Goal: Answer question/provide support: Ask a question

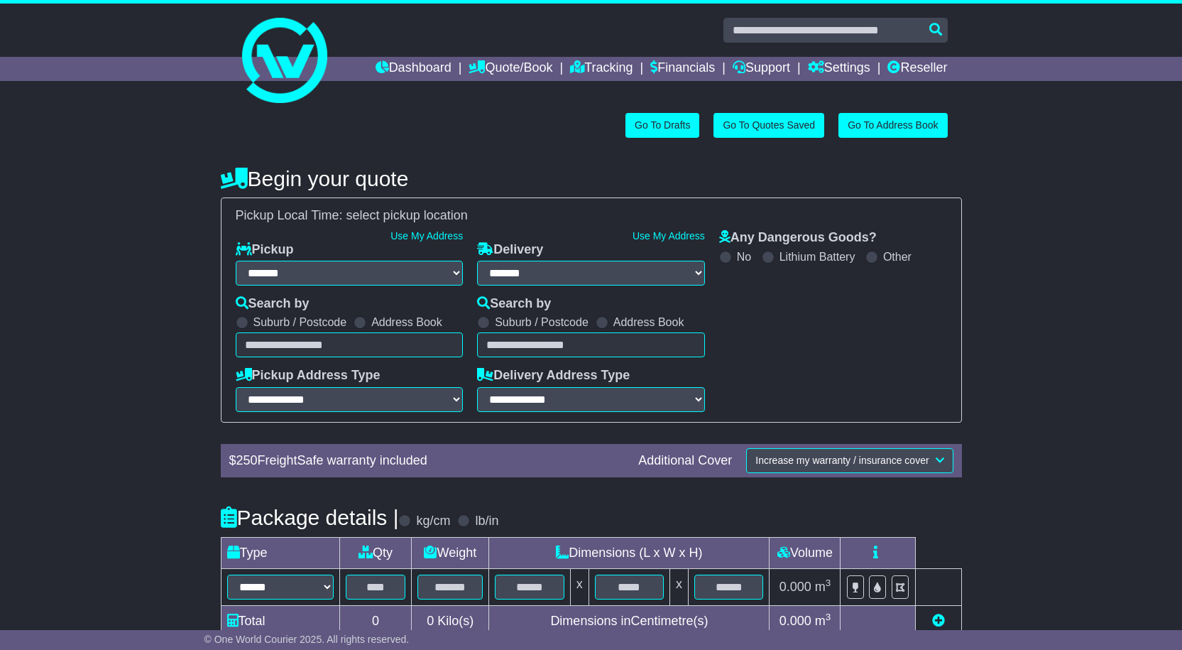
select select "**"
click at [599, 64] on link "Tracking" at bounding box center [601, 69] width 62 height 24
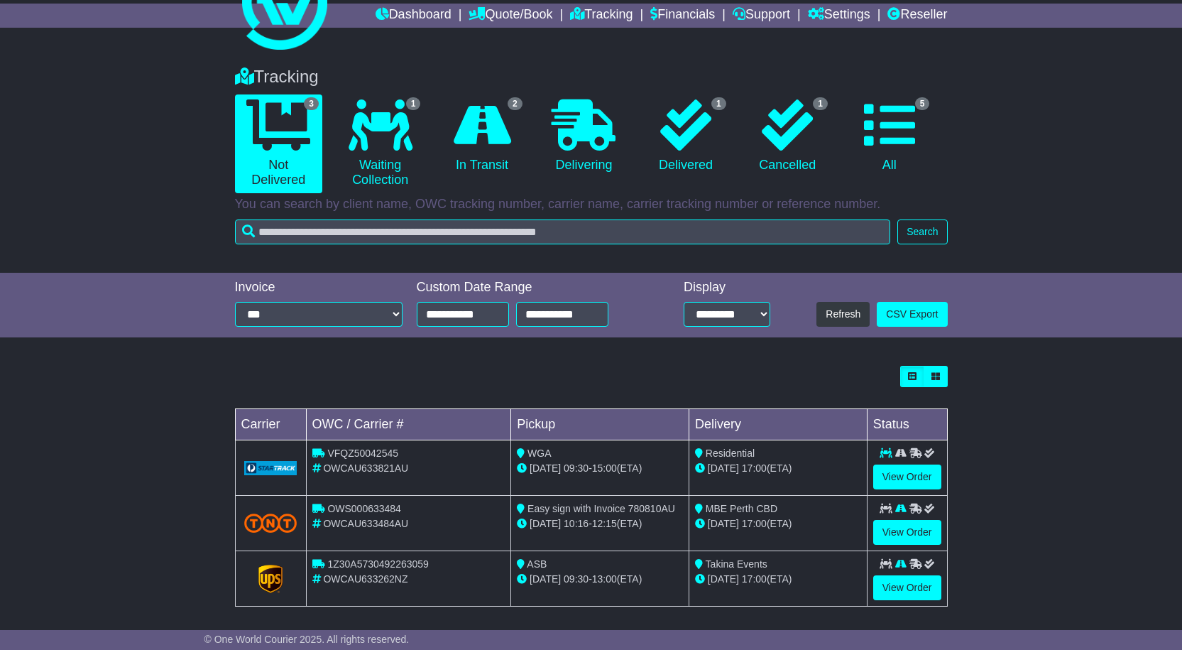
scroll to position [60, 0]
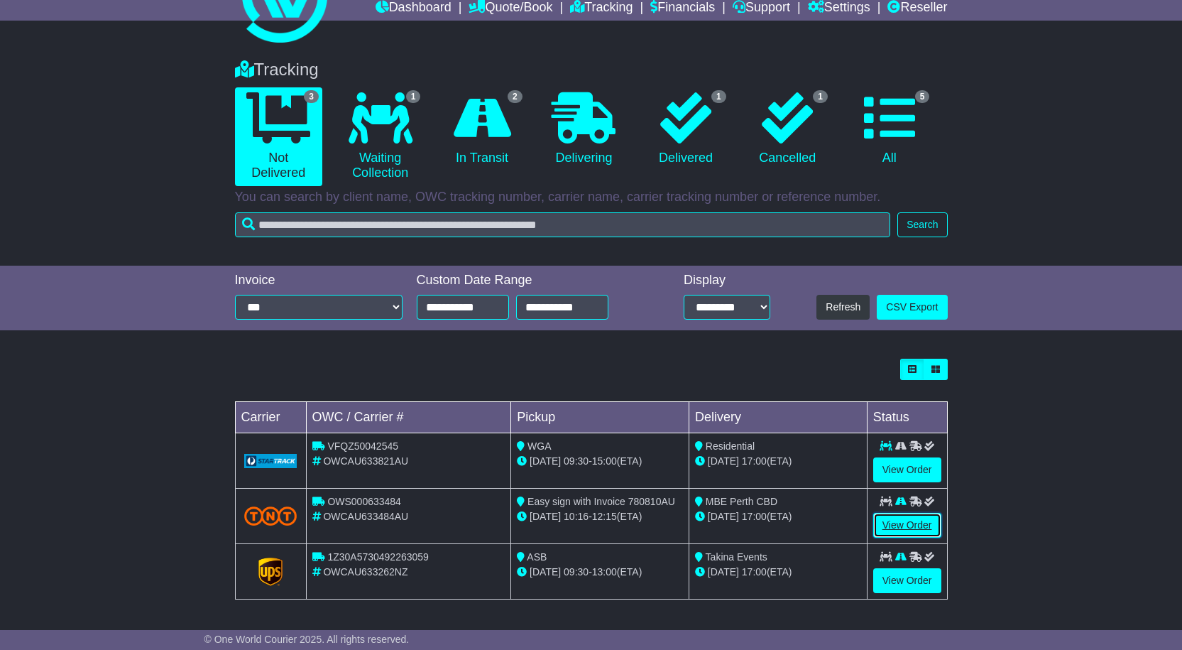
click at [901, 523] on link "View Order" at bounding box center [908, 525] width 68 height 25
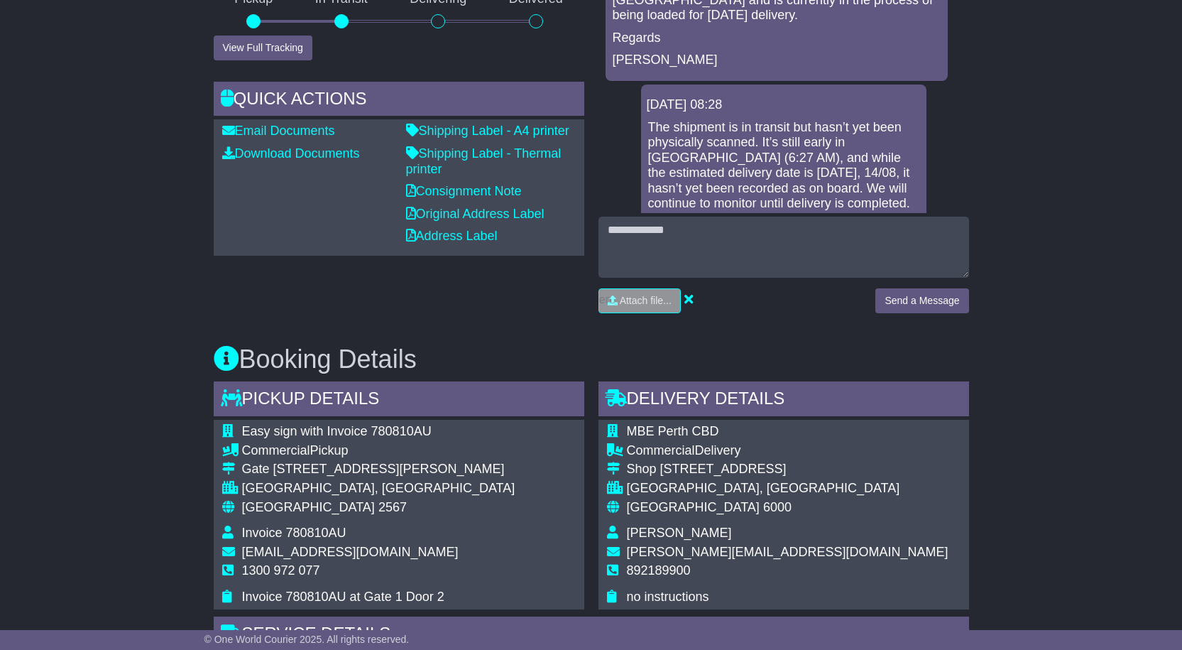
scroll to position [497, 0]
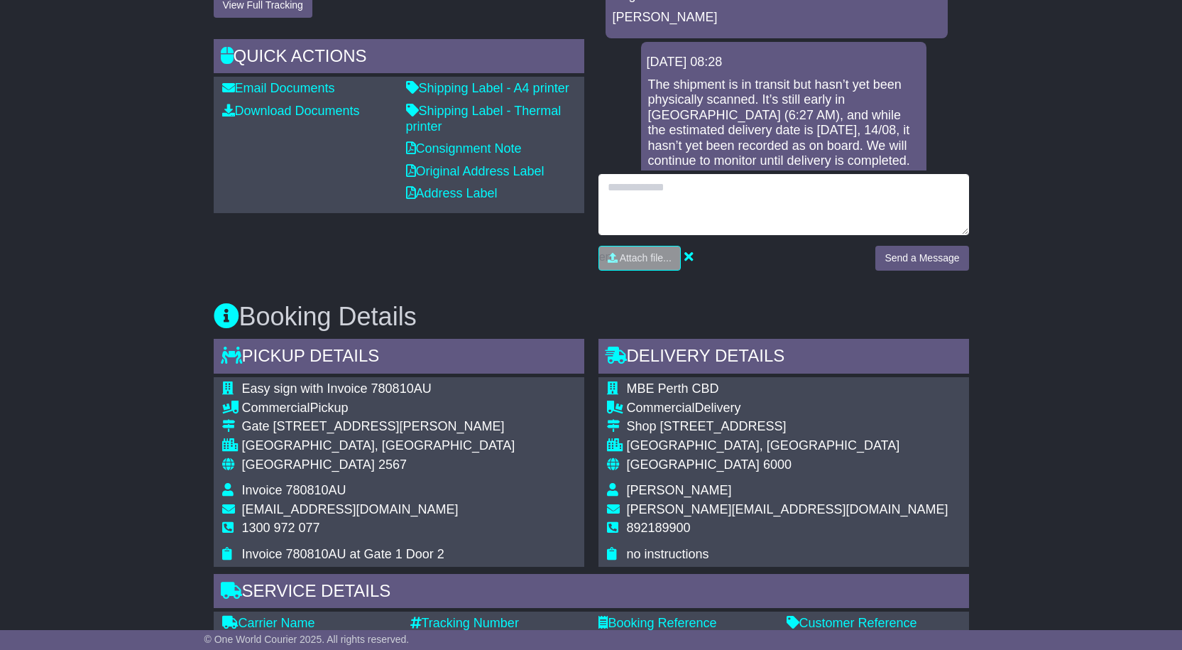
click at [808, 214] on textarea at bounding box center [784, 204] width 371 height 61
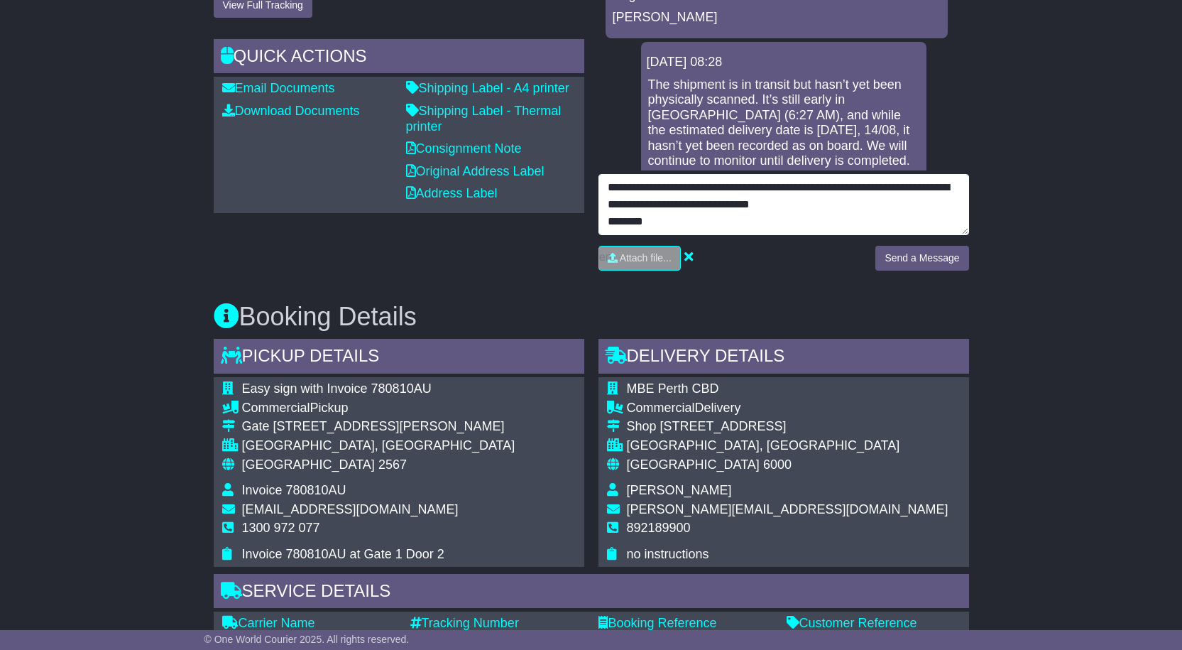
scroll to position [10, 0]
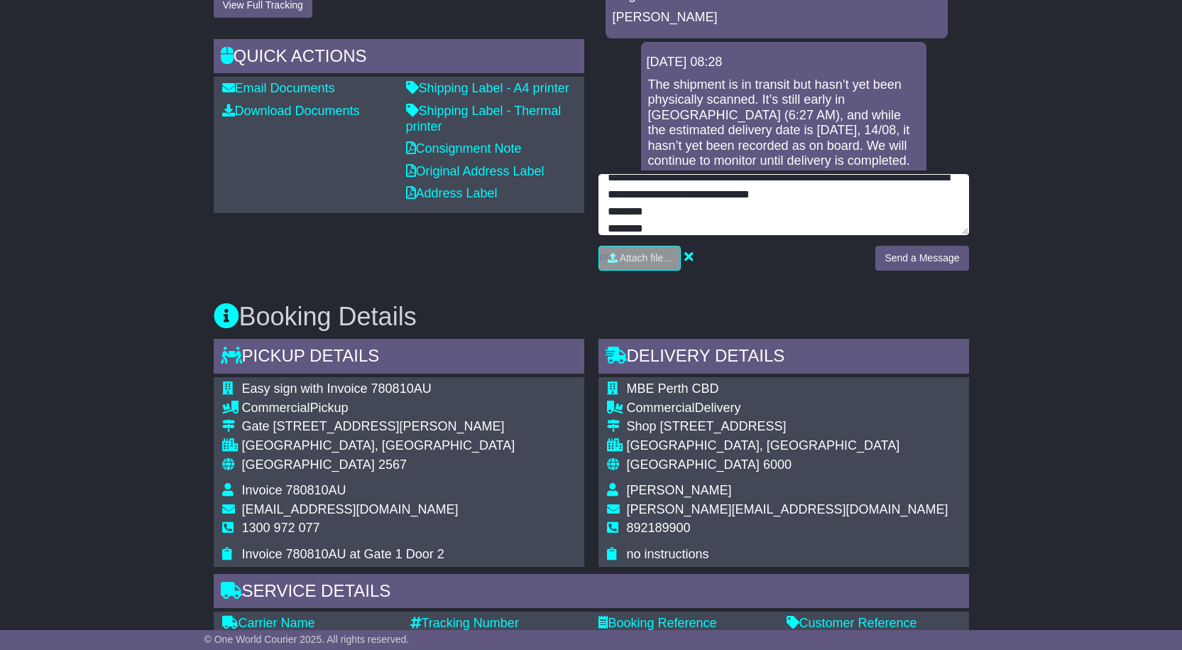
type textarea "**********"
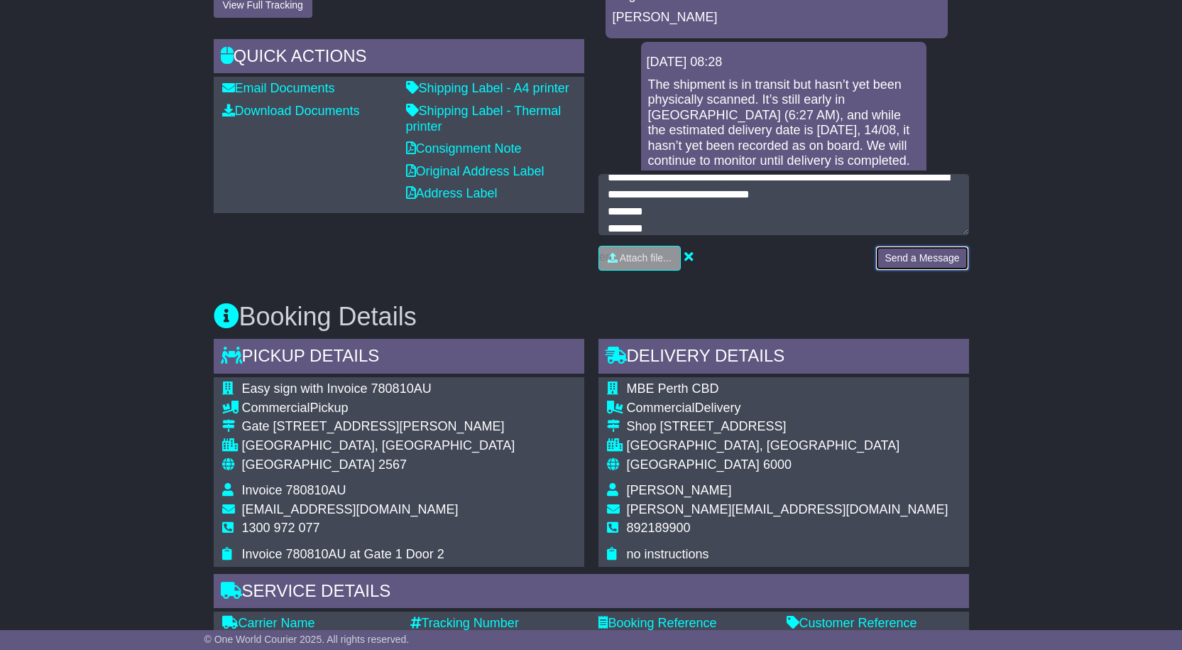
click at [918, 263] on button "Send a Message" at bounding box center [922, 258] width 93 height 25
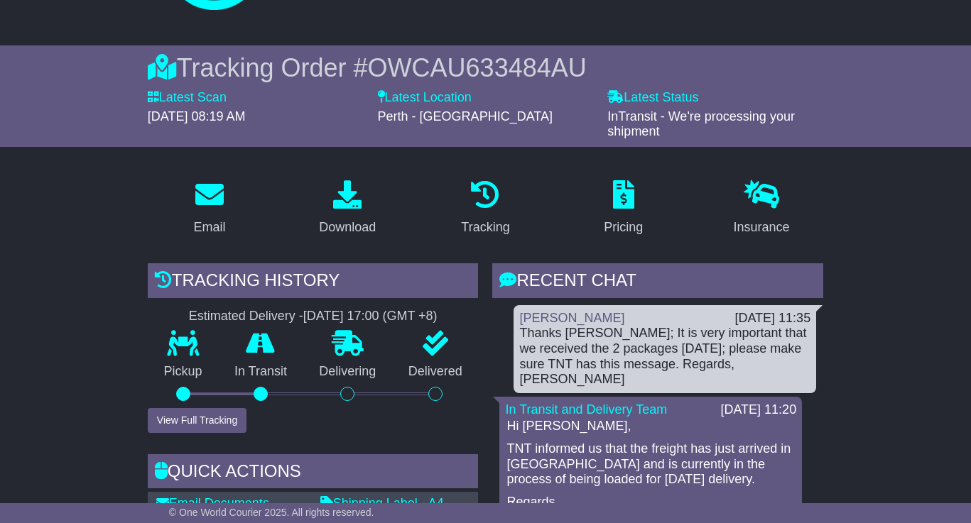
scroll to position [95, 0]
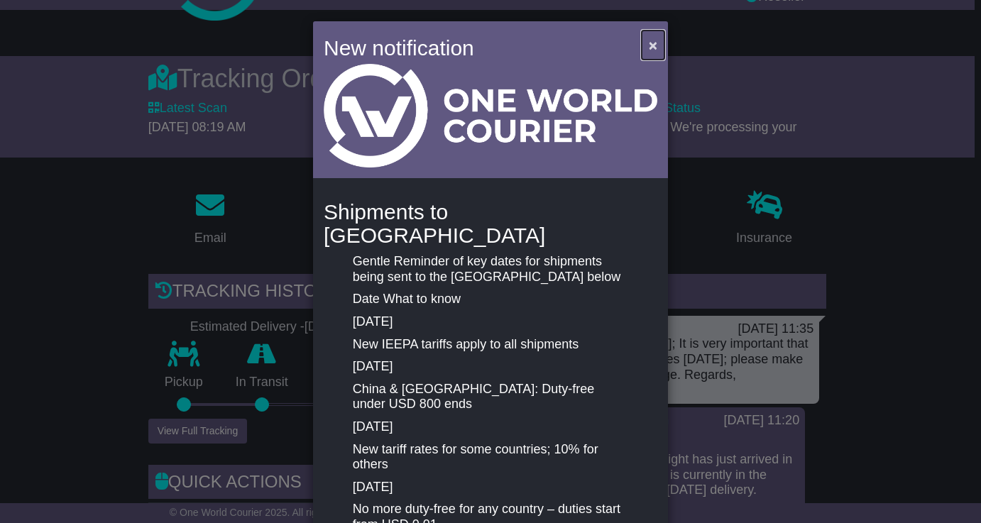
click at [657, 50] on button "×" at bounding box center [653, 45] width 23 height 29
click at [649, 45] on span "×" at bounding box center [653, 45] width 9 height 16
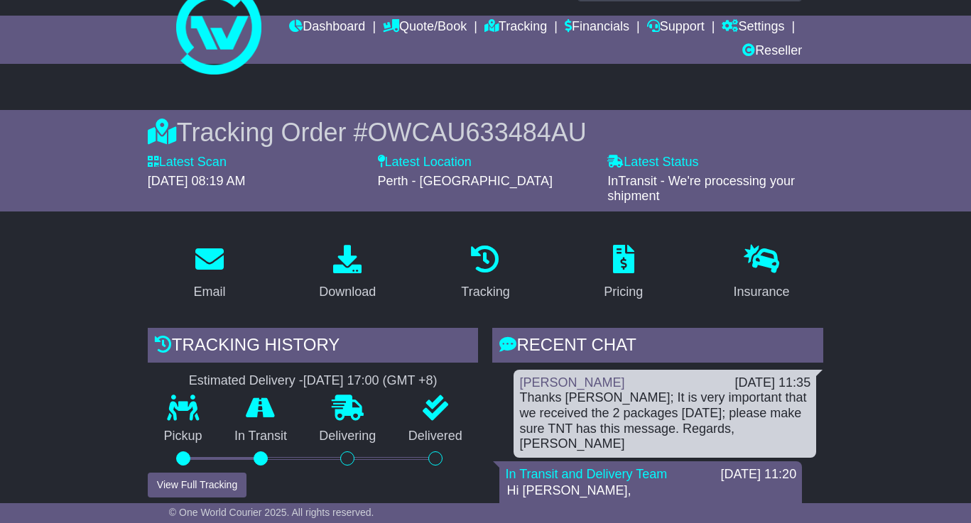
scroll to position [0, 0]
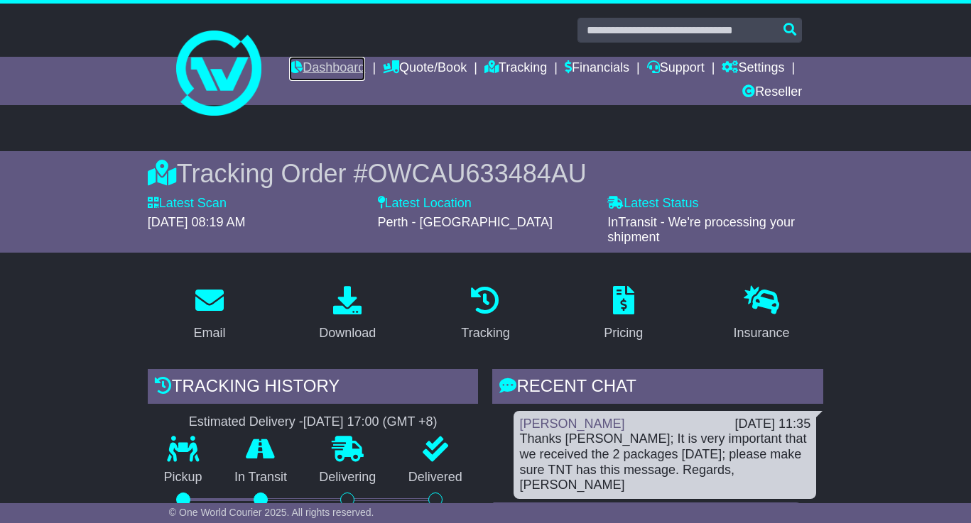
click at [365, 63] on link "Dashboard" at bounding box center [327, 69] width 76 height 24
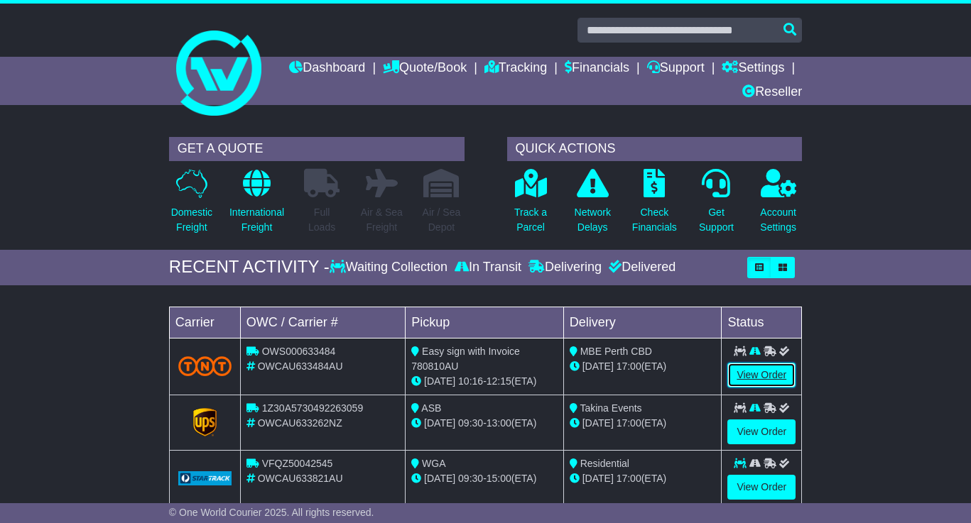
click at [773, 376] on link "View Order" at bounding box center [761, 375] width 68 height 25
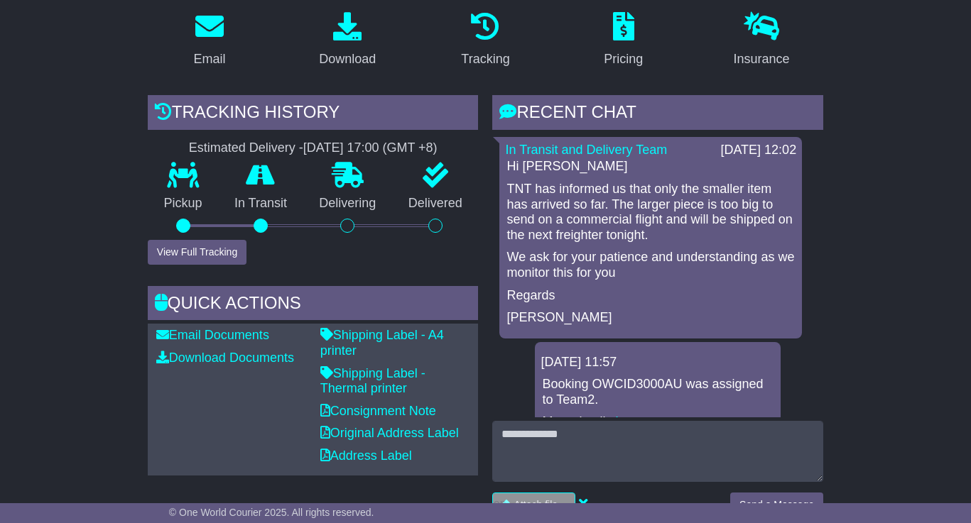
scroll to position [284, 0]
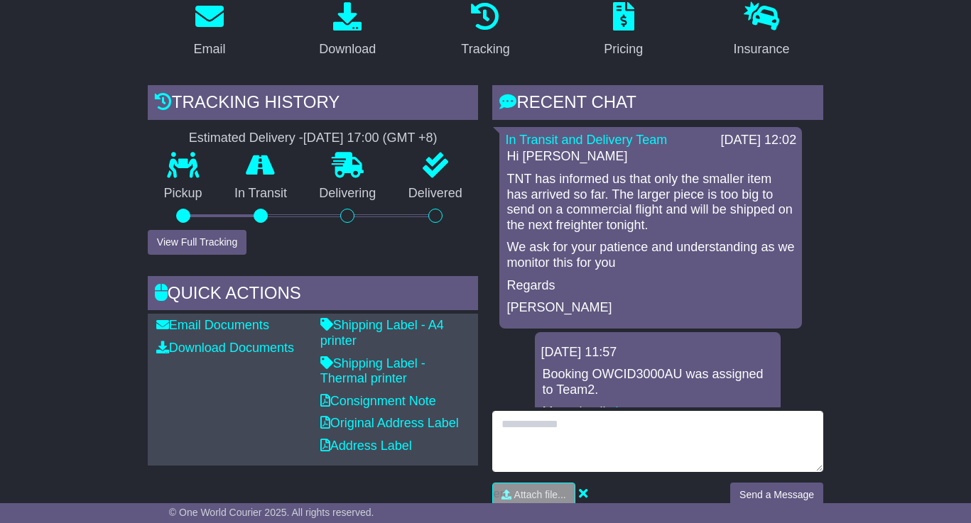
click at [584, 447] on textarea at bounding box center [657, 441] width 331 height 61
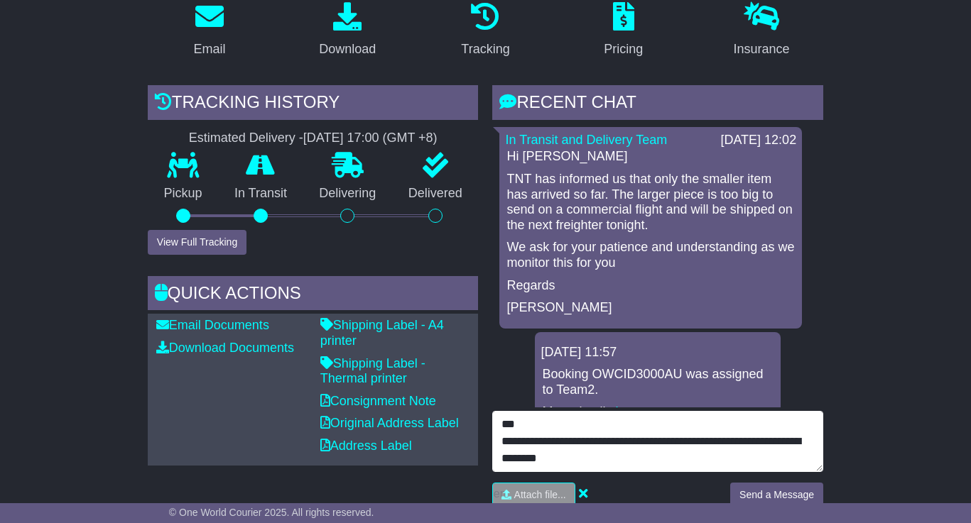
type textarea "**********"
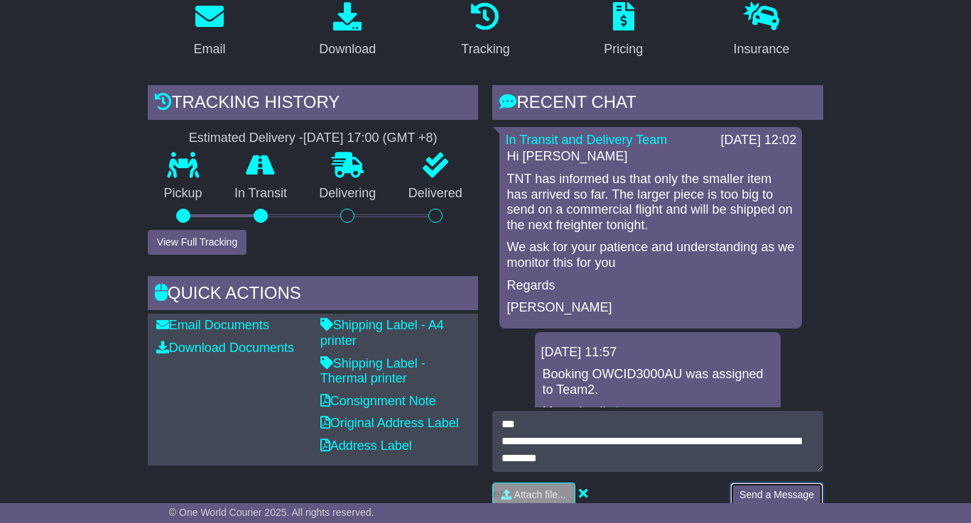
click at [808, 491] on button "Send a Message" at bounding box center [776, 495] width 93 height 25
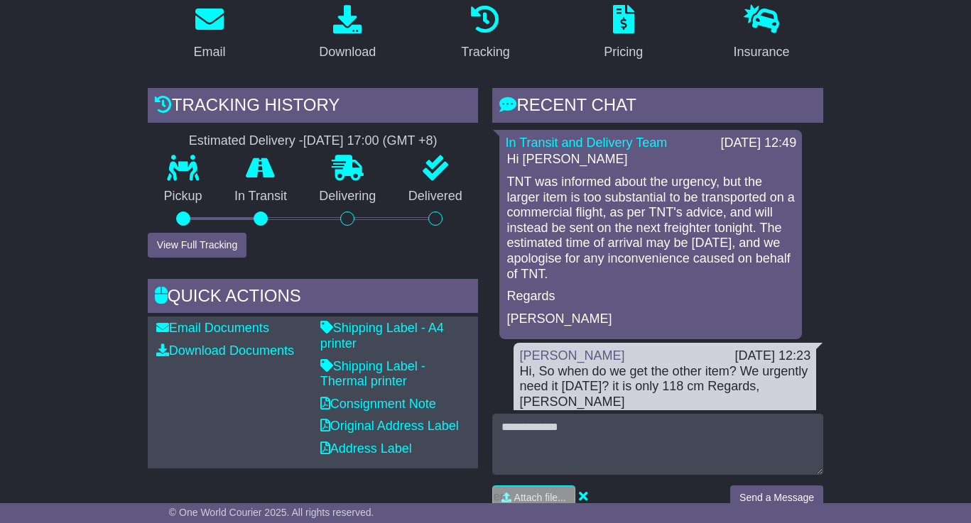
scroll to position [284, 0]
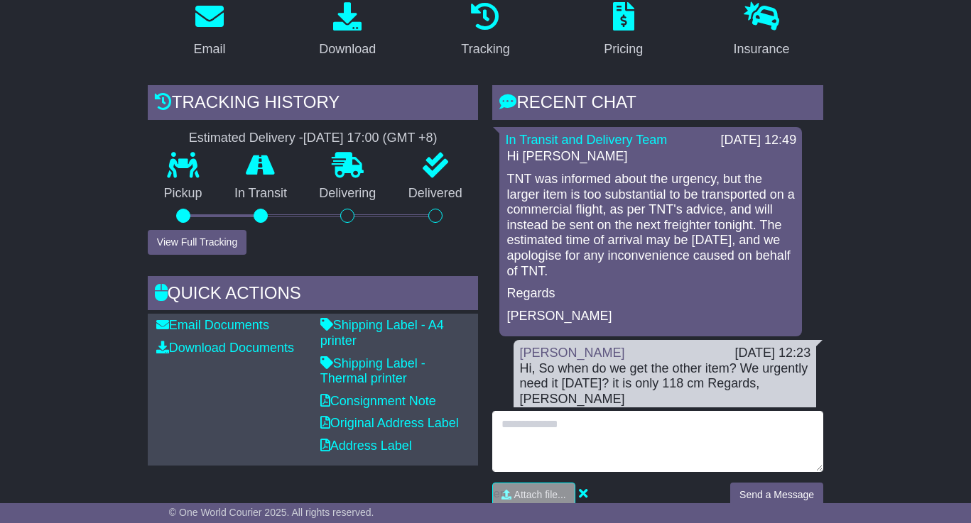
click at [629, 425] on textarea at bounding box center [657, 441] width 331 height 61
type textarea "**********"
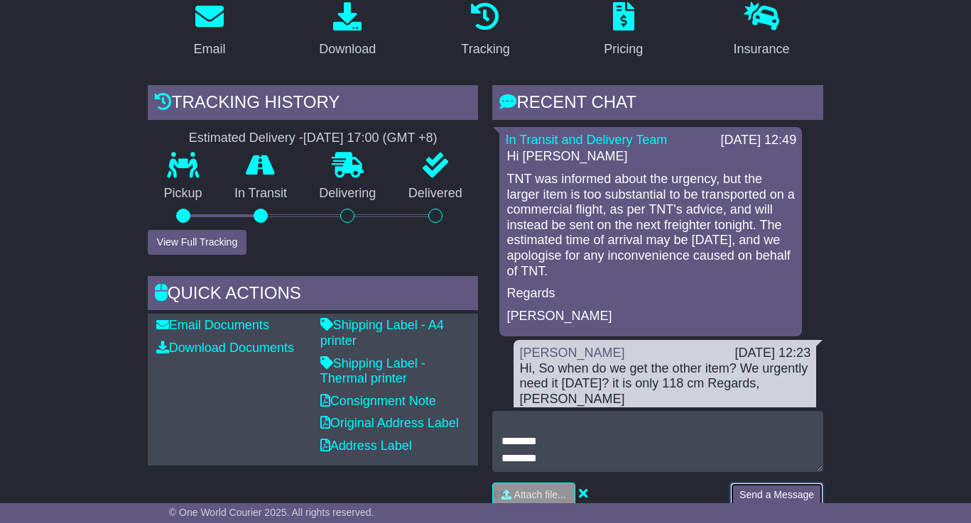
click at [790, 494] on button "Send a Message" at bounding box center [776, 495] width 93 height 25
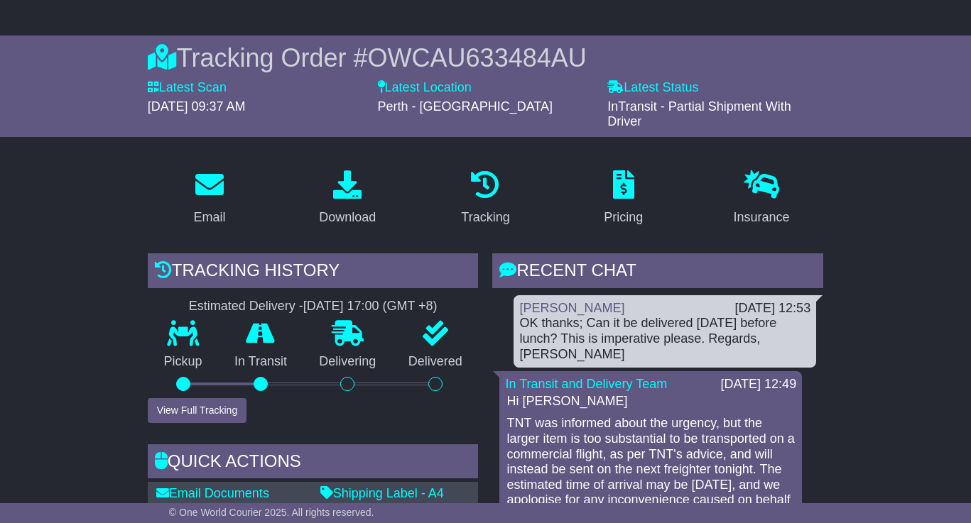
scroll to position [0, 0]
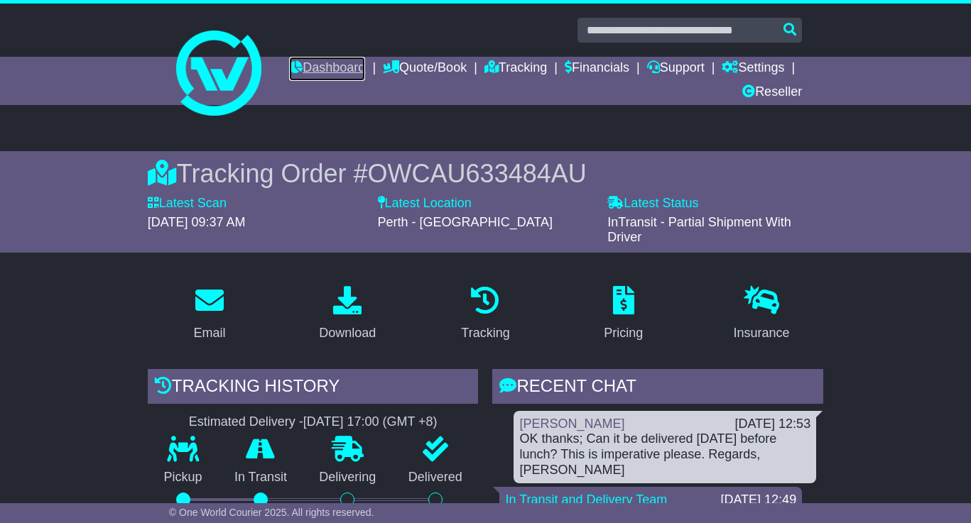
click at [365, 63] on link "Dashboard" at bounding box center [327, 69] width 76 height 24
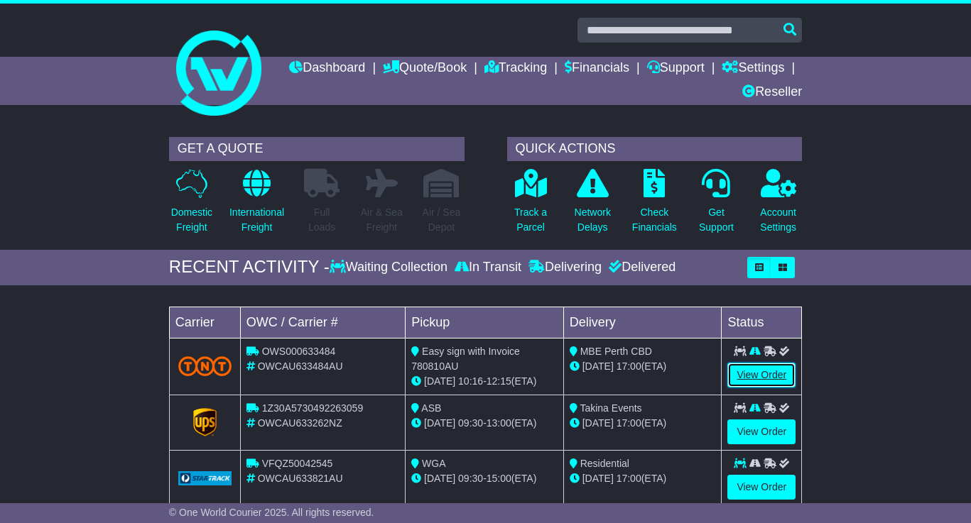
click at [778, 384] on link "View Order" at bounding box center [761, 375] width 68 height 25
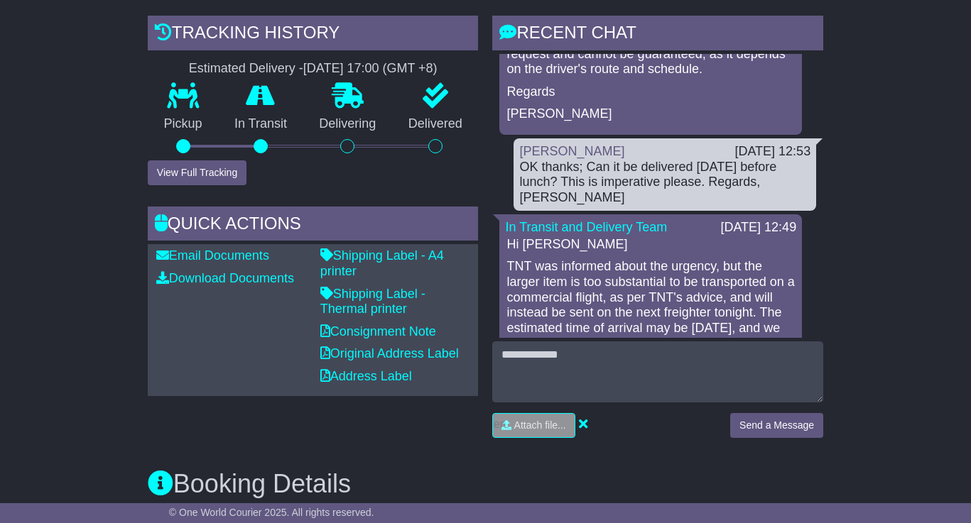
scroll to position [355, 0]
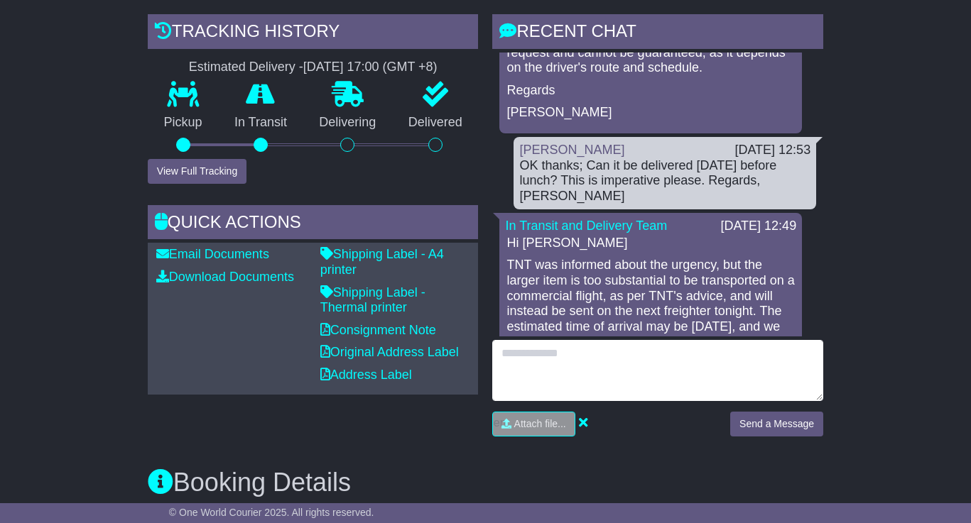
click at [661, 383] on textarea at bounding box center [657, 370] width 331 height 61
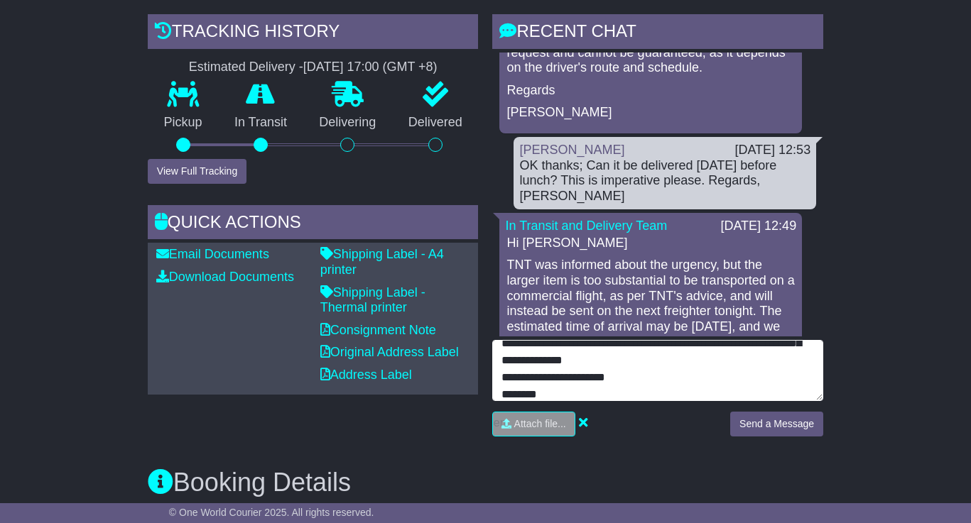
scroll to position [95, 0]
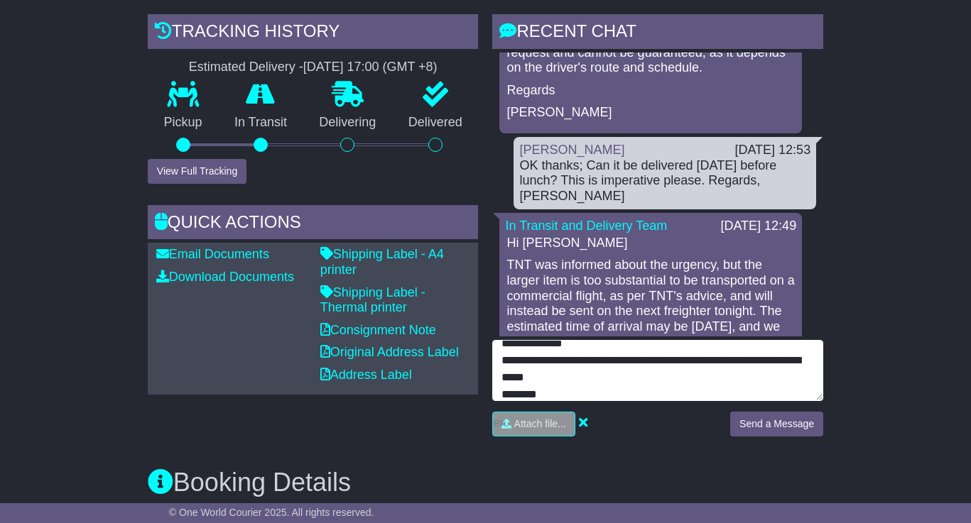
type textarea "**********"
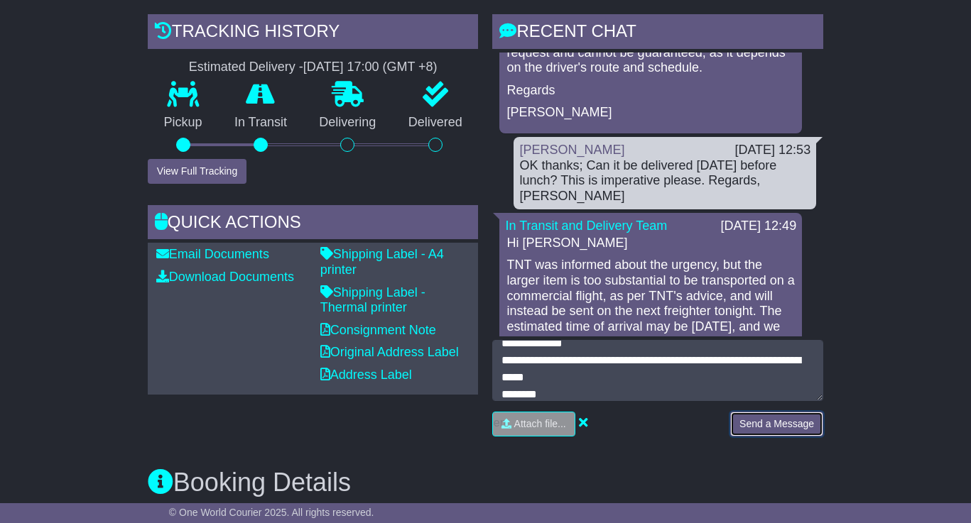
click at [788, 434] on button "Send a Message" at bounding box center [776, 424] width 93 height 25
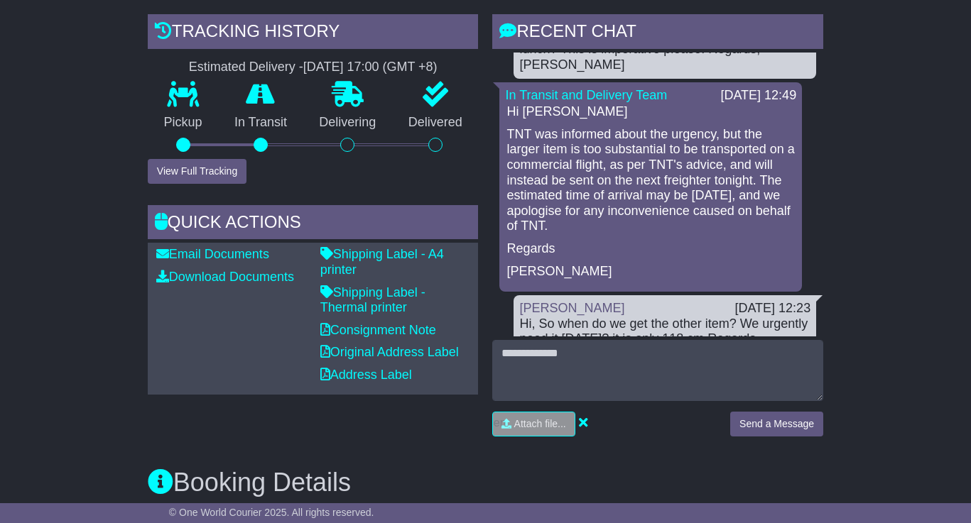
scroll to position [0, 0]
